Goal: Task Accomplishment & Management: Use online tool/utility

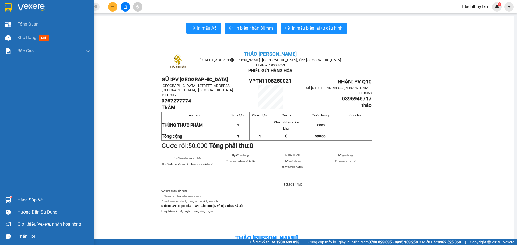
click at [33, 6] on img at bounding box center [31, 8] width 27 height 8
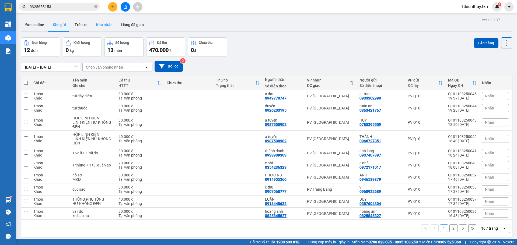
click at [95, 22] on button "Kho nhận" at bounding box center [104, 24] width 25 height 13
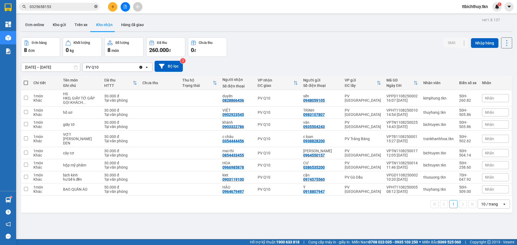
click at [96, 8] on icon "close-circle" at bounding box center [95, 6] width 3 height 3
click at [125, 6] on icon "file-add" at bounding box center [125, 7] width 4 height 4
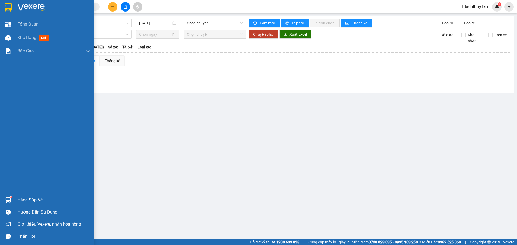
click at [12, 23] on div at bounding box center [8, 24] width 9 height 9
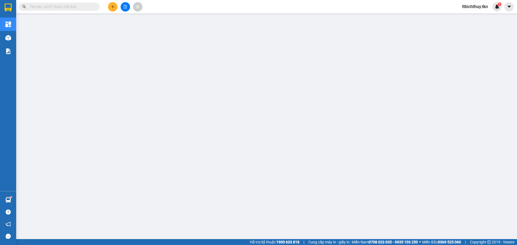
click at [16, 36] on div "Kho hàng mới" at bounding box center [8, 37] width 16 height 13
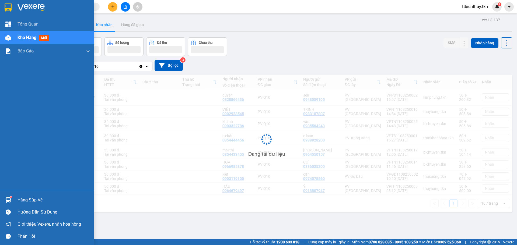
click at [15, 36] on div "Kho hàng mới" at bounding box center [47, 37] width 94 height 13
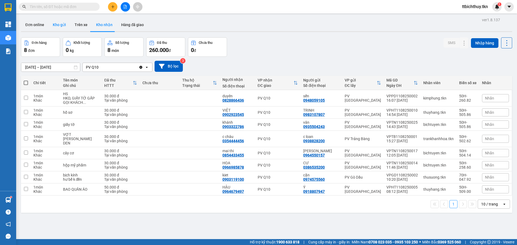
click at [63, 26] on button "Kho gửi" at bounding box center [59, 24] width 22 height 13
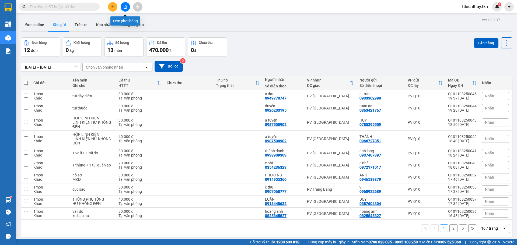
click at [128, 6] on button at bounding box center [125, 6] width 9 height 9
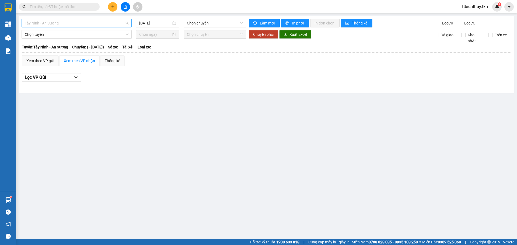
click at [95, 24] on span "Tây Ninh - An Sương" at bounding box center [77, 23] width 104 height 8
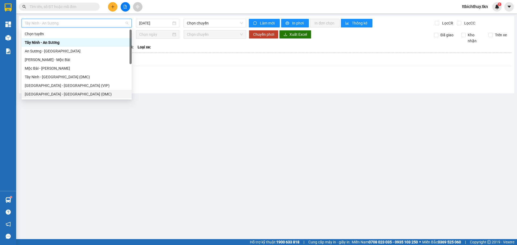
click at [57, 92] on div "[GEOGRAPHIC_DATA] - [GEOGRAPHIC_DATA] (DMC)" at bounding box center [77, 94] width 104 height 6
type input "[DATE]"
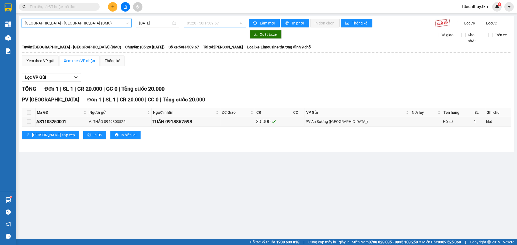
click at [189, 21] on span "05:20 - 50H-509.67" at bounding box center [215, 23] width 56 height 8
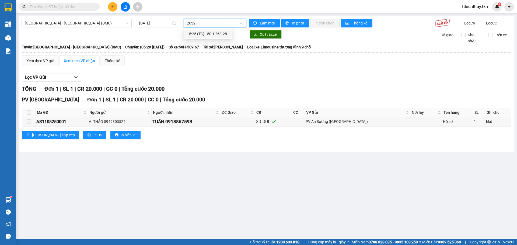
type input "26328"
click at [215, 32] on div "15:25 (TC) - 50H-263.28" at bounding box center [208, 34] width 42 height 6
